Goal: Check status: Check status

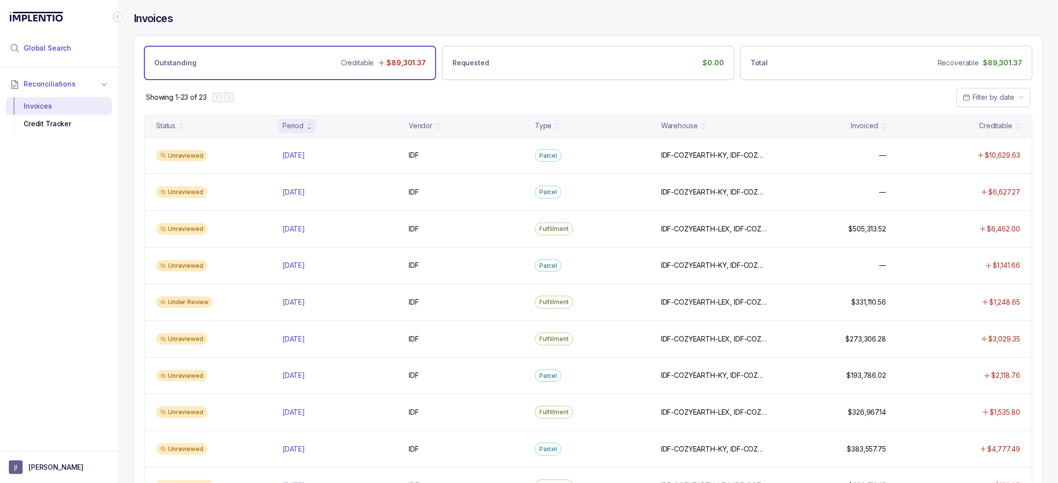
click at [62, 39] on li "Global Search" at bounding box center [59, 48] width 106 height 22
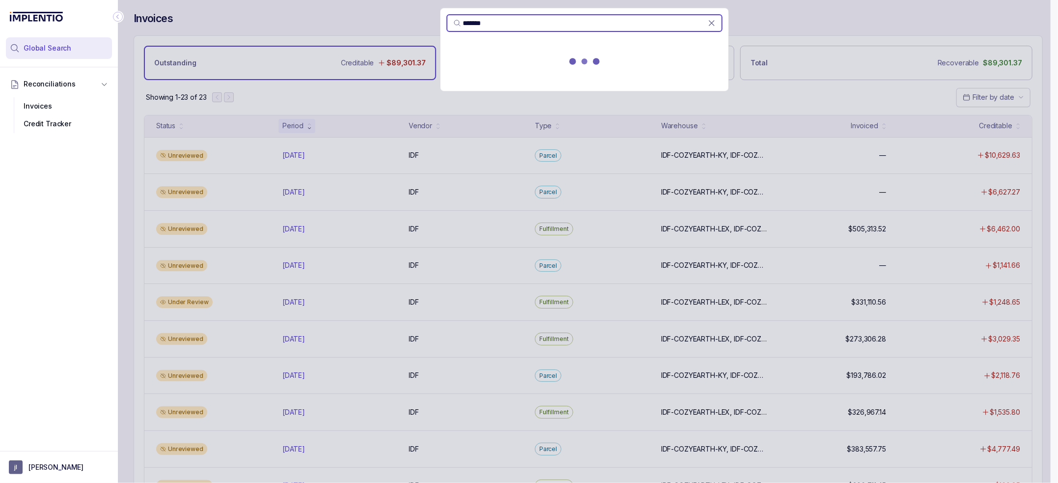
type input "*******"
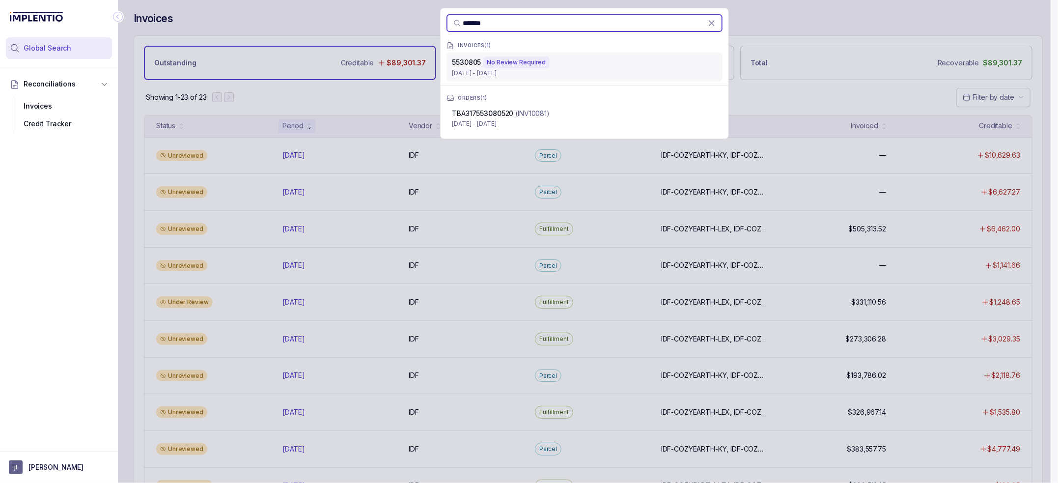
click at [645, 59] on div "5530805 No Review Required" at bounding box center [585, 63] width 264 height 12
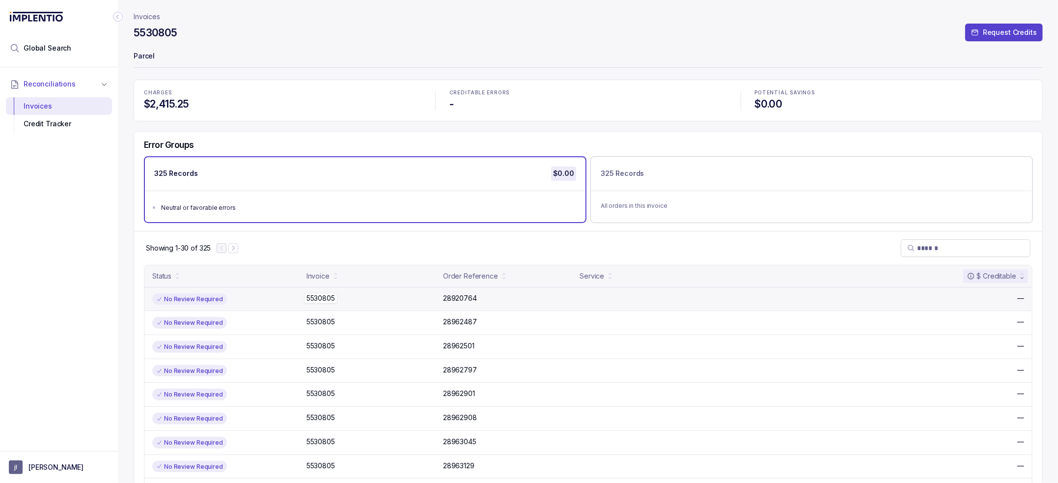
click at [318, 301] on p "5530805" at bounding box center [320, 298] width 33 height 11
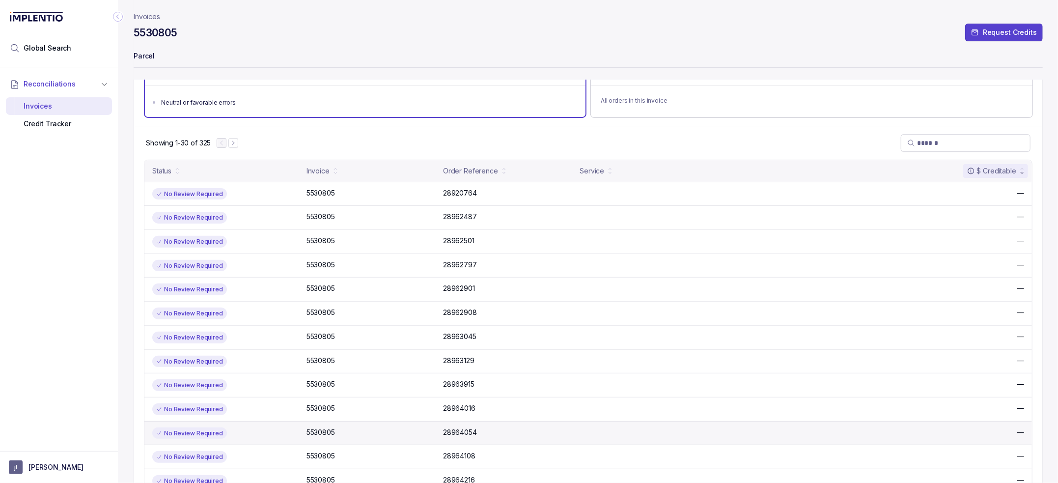
scroll to position [246, 0]
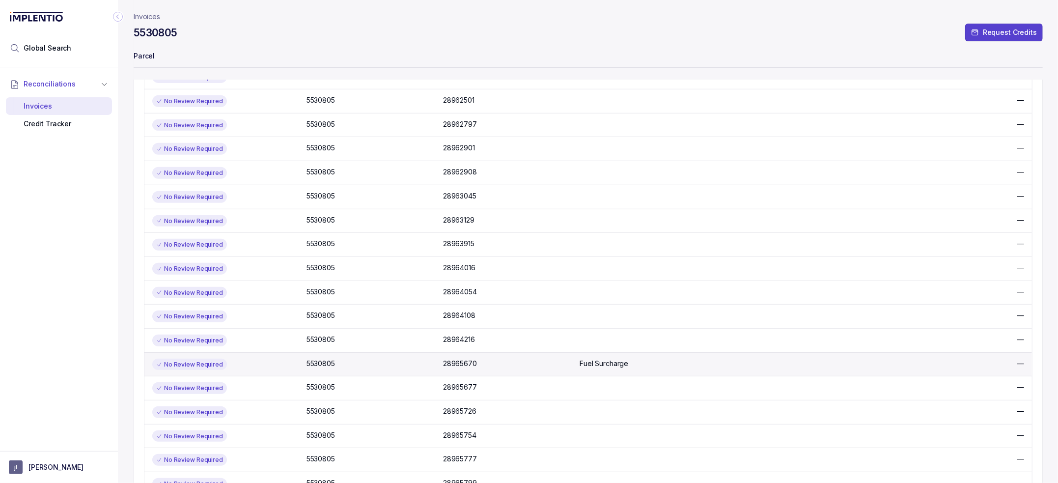
click at [279, 363] on div "No Review Required" at bounding box center [226, 365] width 148 height 12
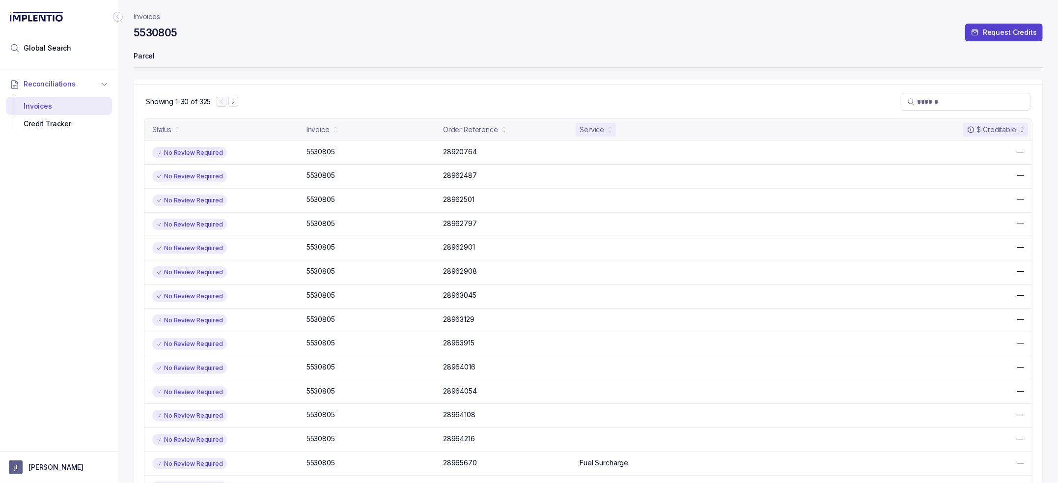
scroll to position [528, 0]
